Goal: Navigation & Orientation: Find specific page/section

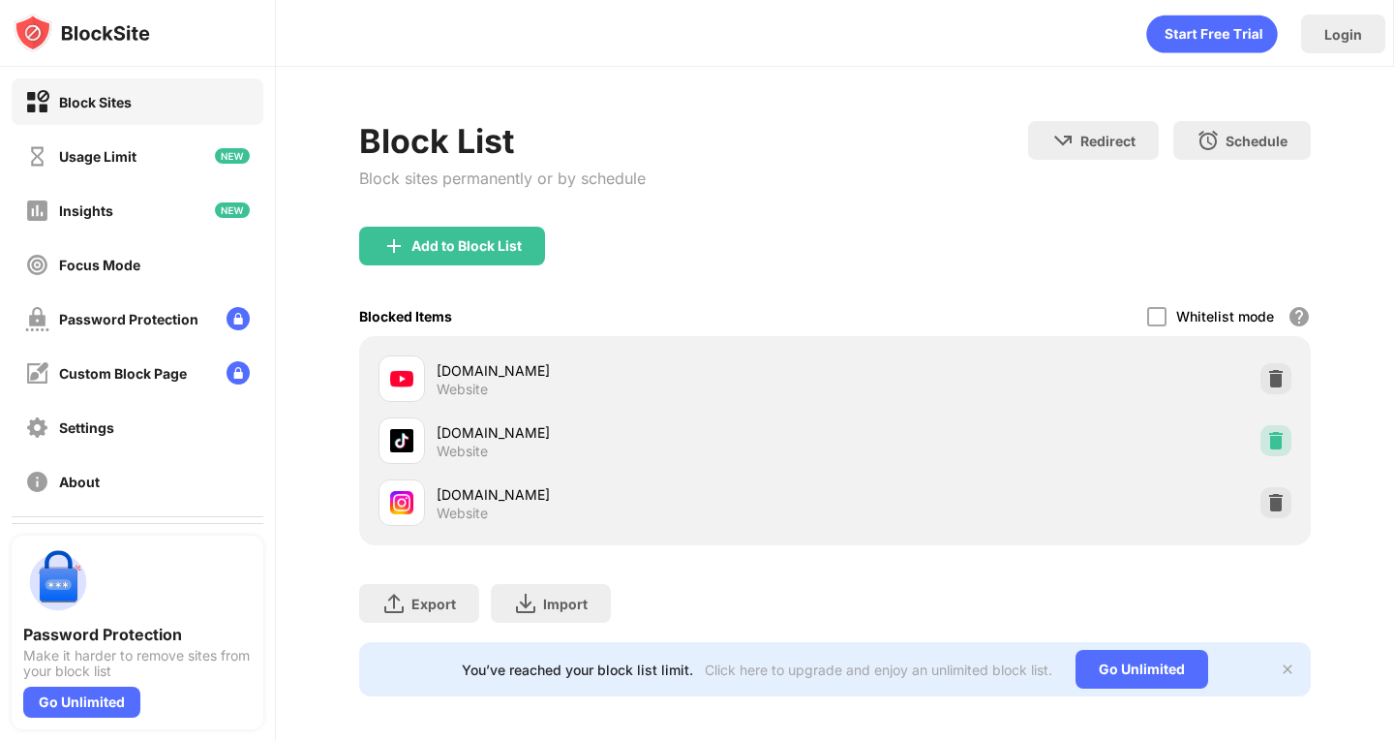
click at [1266, 433] on img at bounding box center [1275, 440] width 19 height 19
